Goal: Task Accomplishment & Management: Use online tool/utility

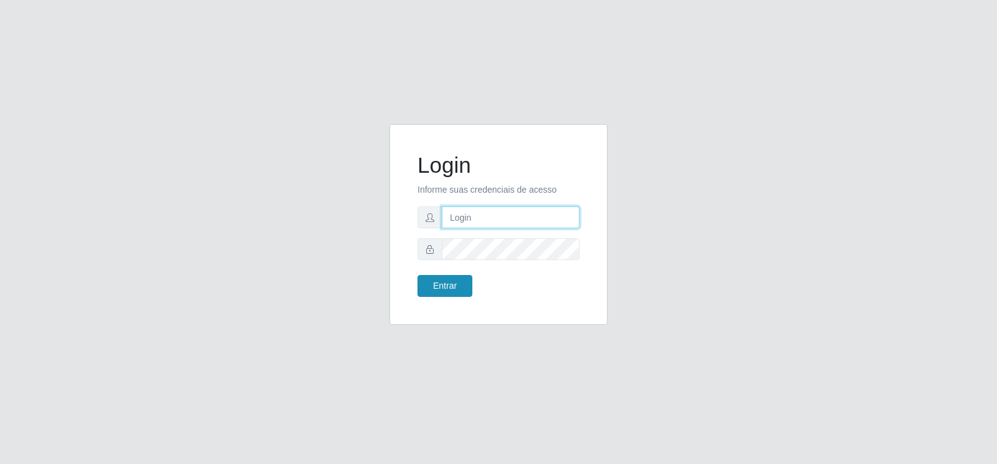
type input "[EMAIL_ADDRESS][DOMAIN_NAME]"
click at [441, 287] on button "Entrar" at bounding box center [444, 286] width 55 height 22
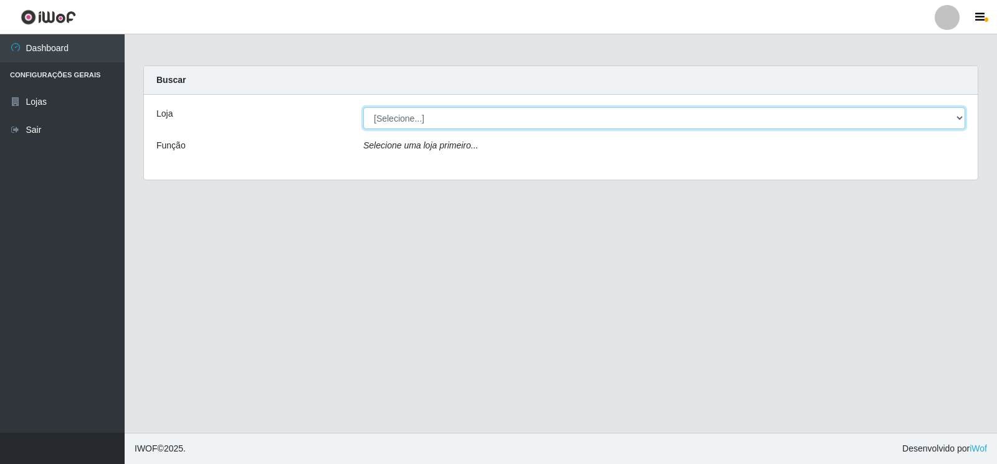
drag, startPoint x: 395, startPoint y: 118, endPoint x: 403, endPoint y: 125, distance: 10.1
click at [395, 118] on select "[Selecione...] Atacado Vem - Loja 30 Laranjeiras Velha" at bounding box center [664, 118] width 602 height 22
select select "495"
click at [363, 107] on select "[Selecione...] Atacado Vem - Loja 30 Laranjeiras Velha" at bounding box center [664, 118] width 602 height 22
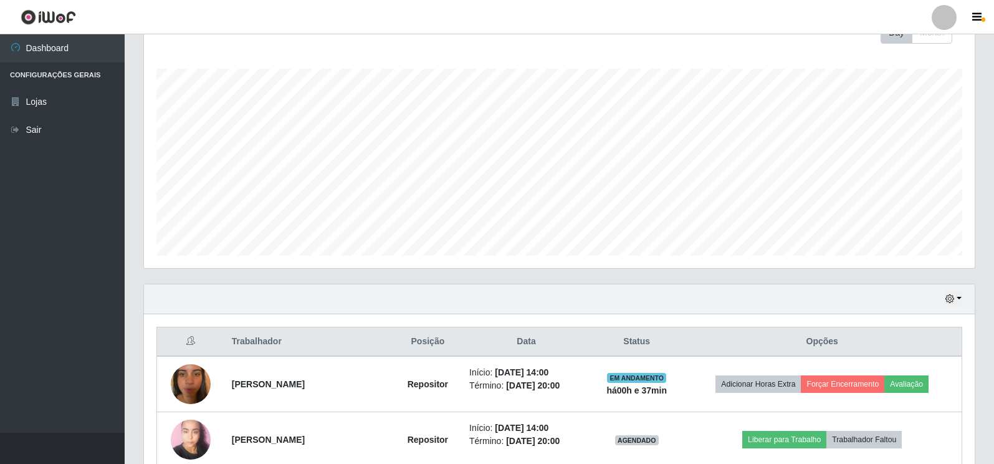
scroll to position [170, 0]
